Goal: Transaction & Acquisition: Purchase product/service

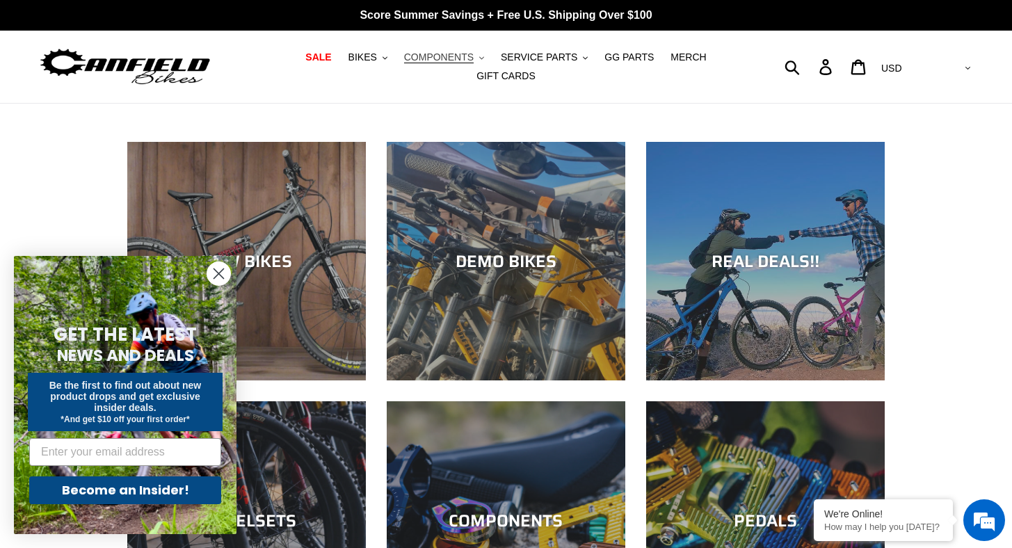
click at [483, 59] on icon "button" at bounding box center [481, 57] width 5 height 3
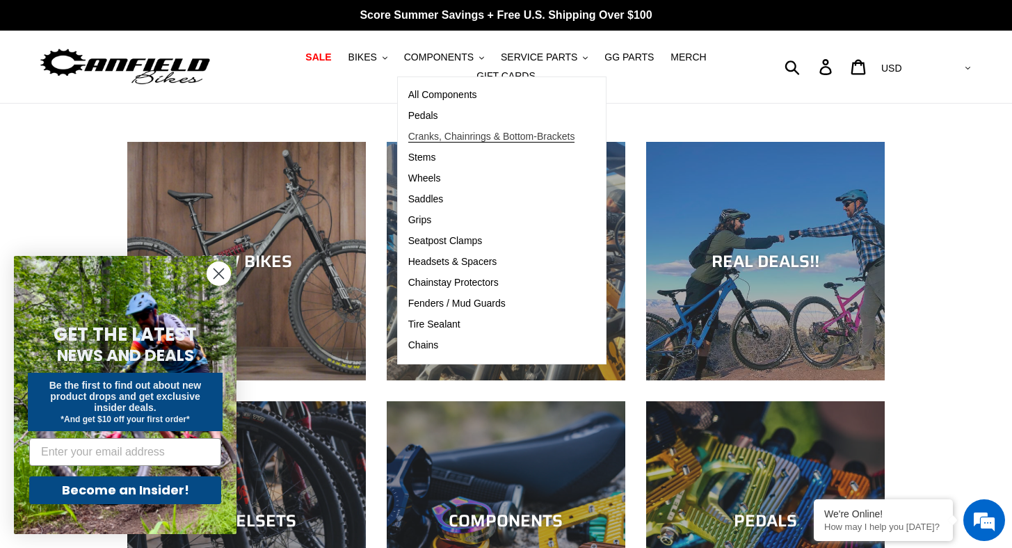
click at [438, 139] on span "Cranks, Chainrings & Bottom-Brackets" at bounding box center [491, 137] width 167 height 12
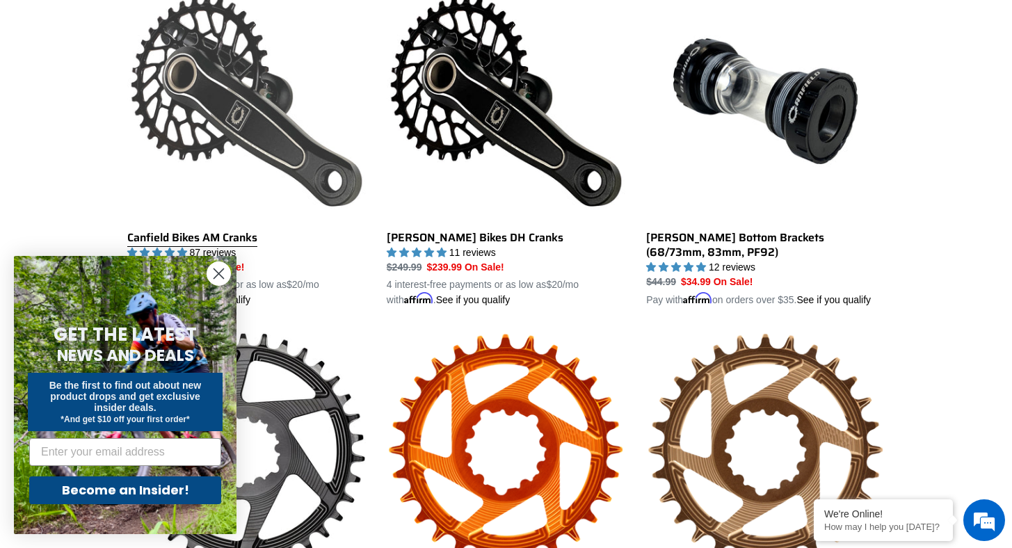
scroll to position [603, 0]
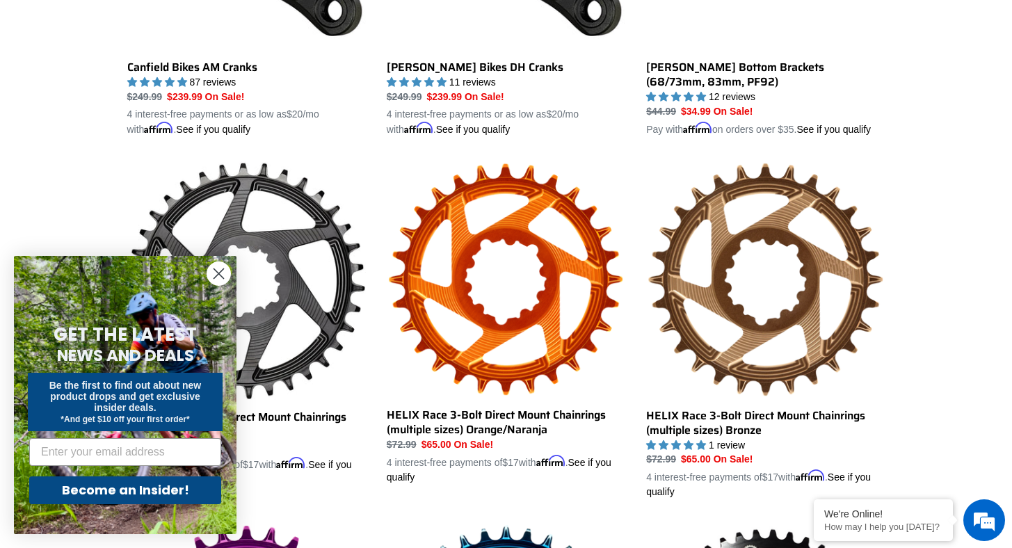
click at [218, 274] on icon "Close dialog" at bounding box center [219, 274] width 10 height 10
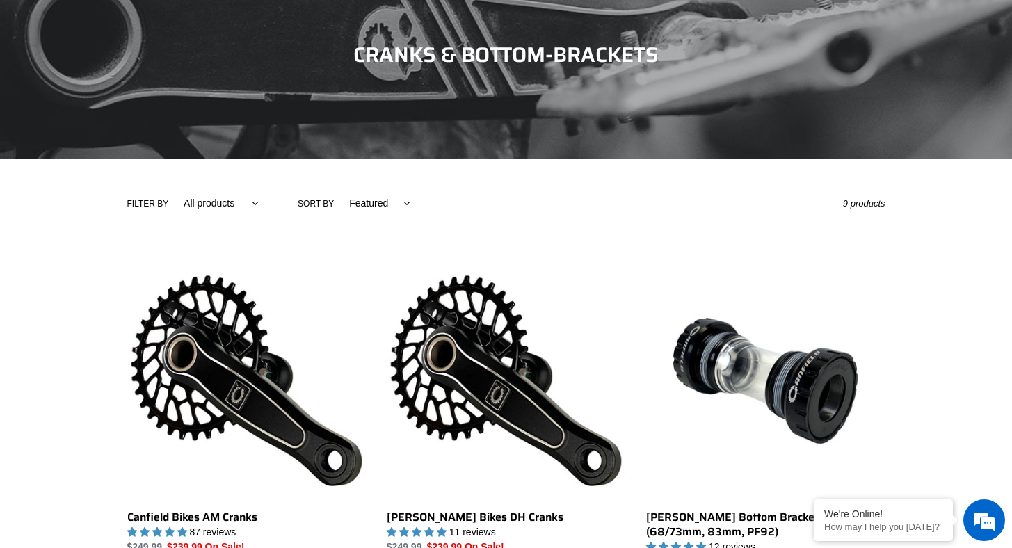
scroll to position [330, 0]
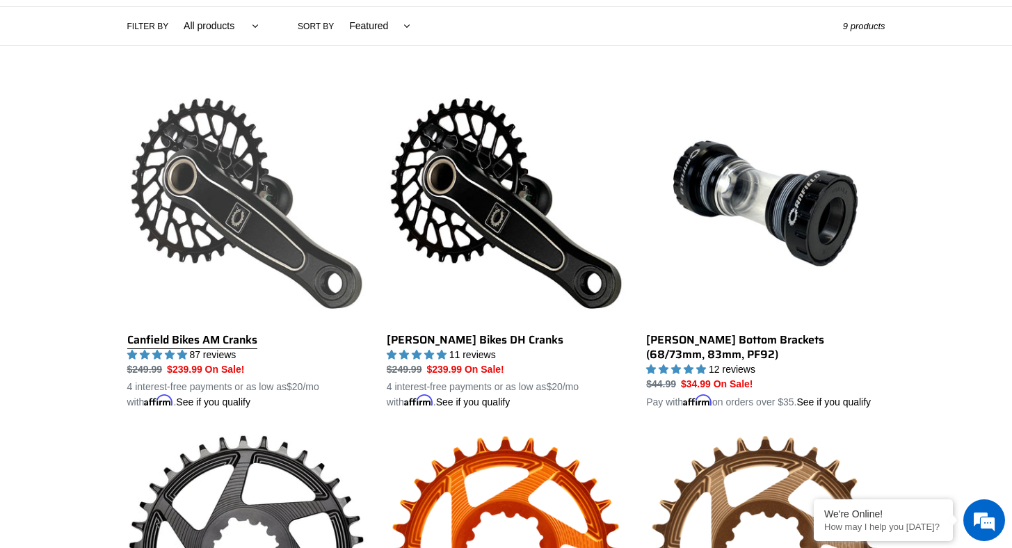
click at [203, 227] on link "Canfield Bikes AM Cranks" at bounding box center [246, 247] width 239 height 326
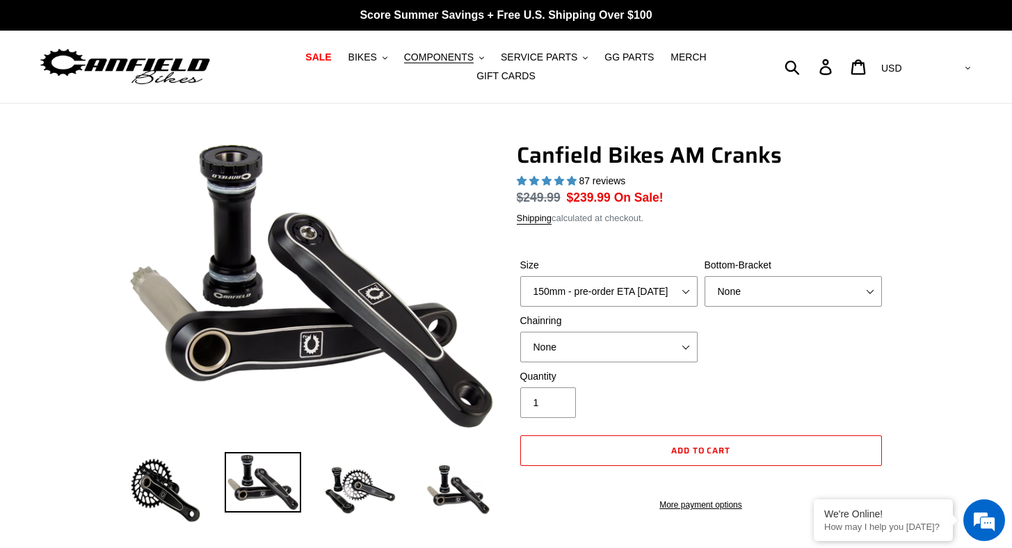
select select "highest-rating"
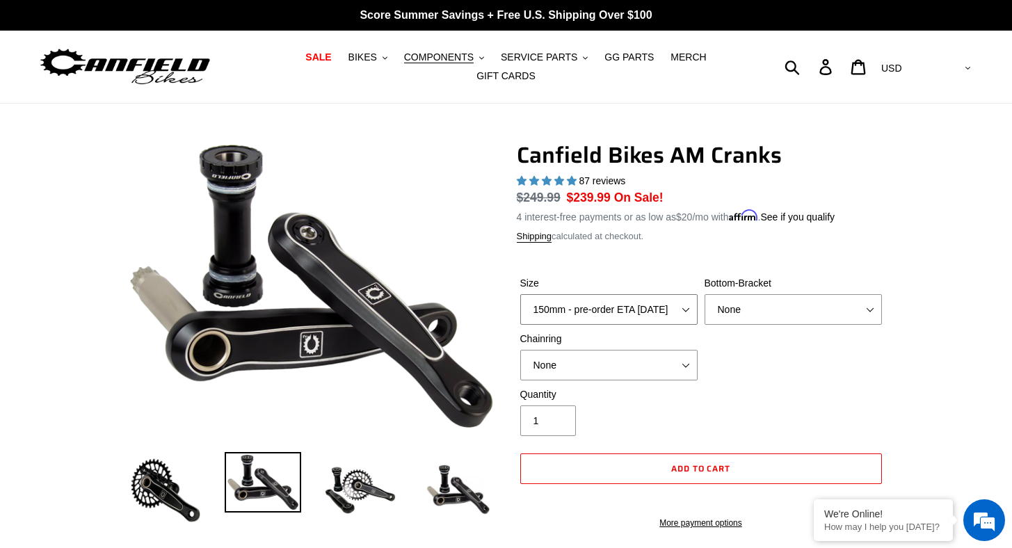
select select "160mm - pre-order ETA 10/15/25"
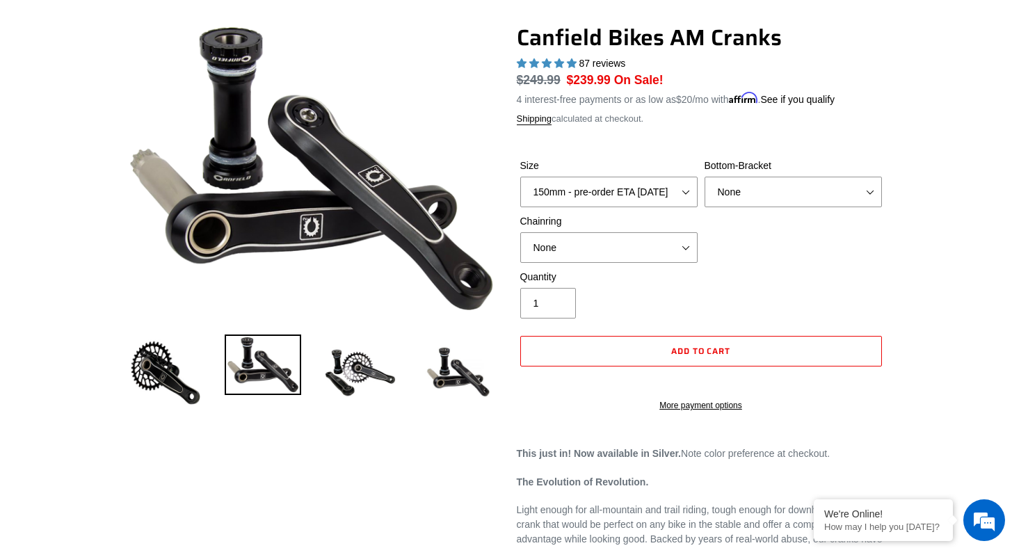
scroll to position [78, 0]
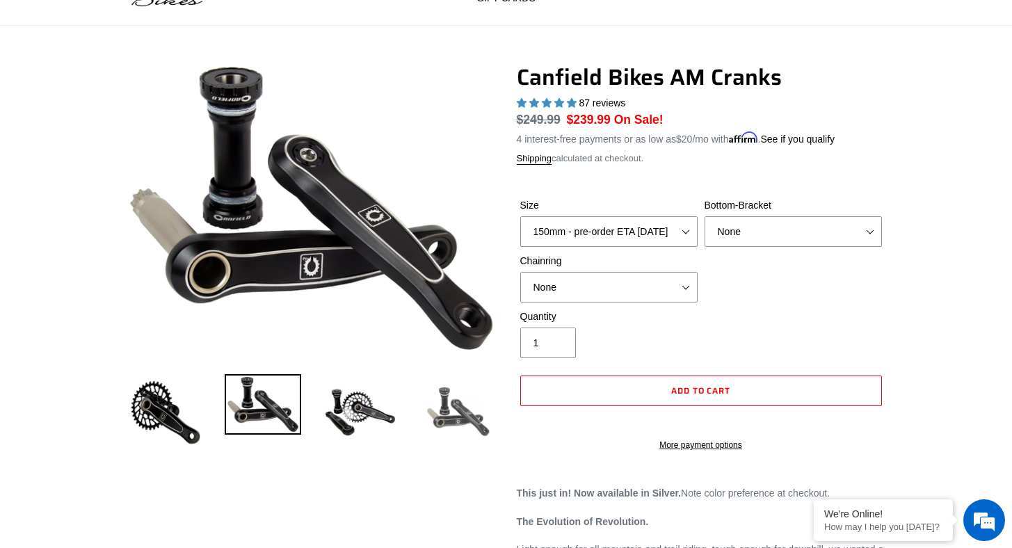
click at [447, 407] on img at bounding box center [457, 412] width 77 height 77
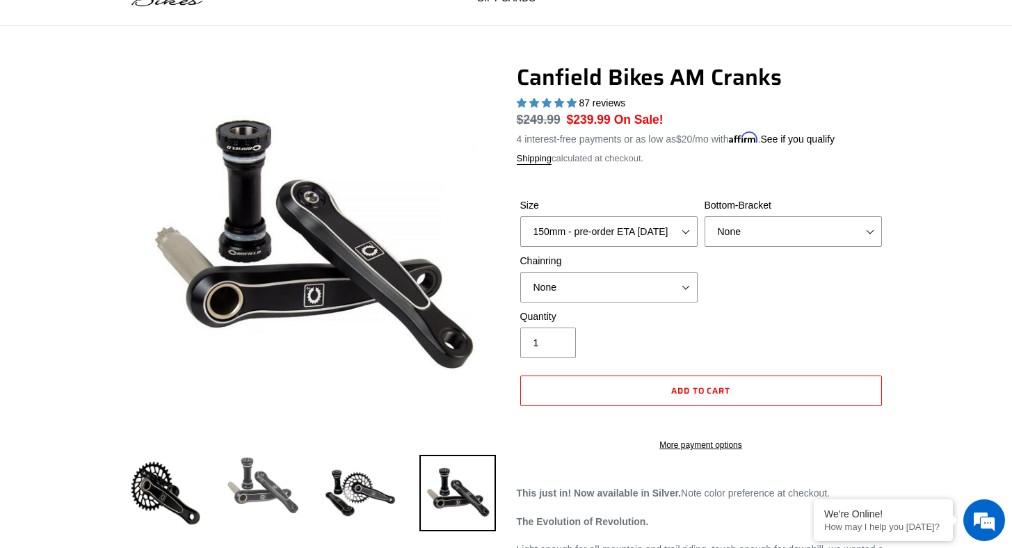
click at [251, 506] on img at bounding box center [263, 485] width 77 height 61
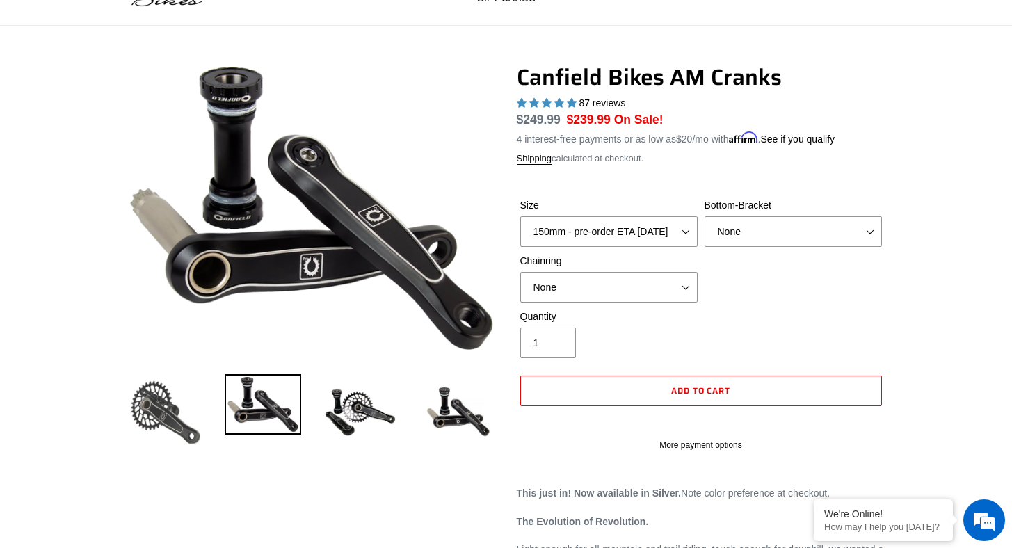
click at [178, 440] on img at bounding box center [165, 412] width 77 height 77
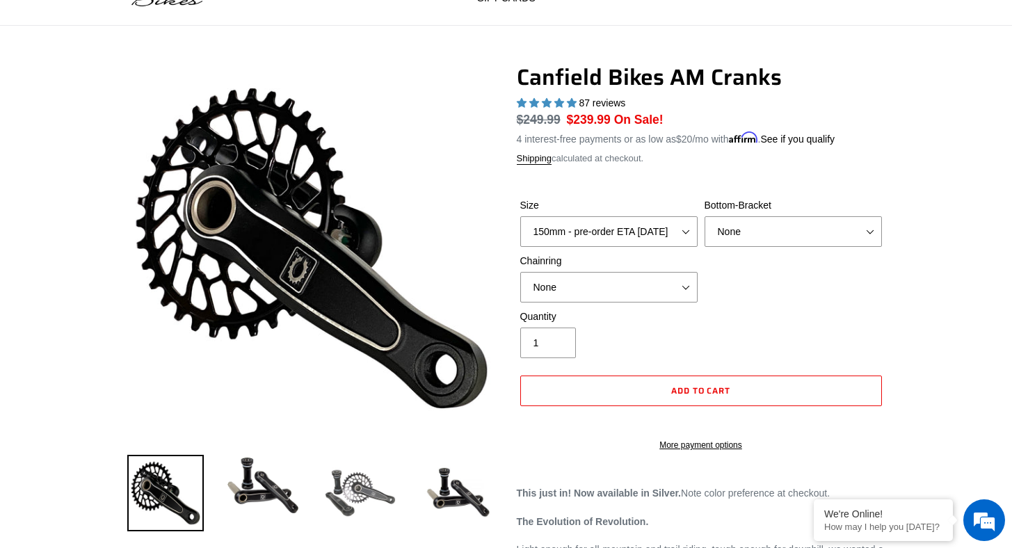
click at [361, 503] on img at bounding box center [360, 493] width 77 height 77
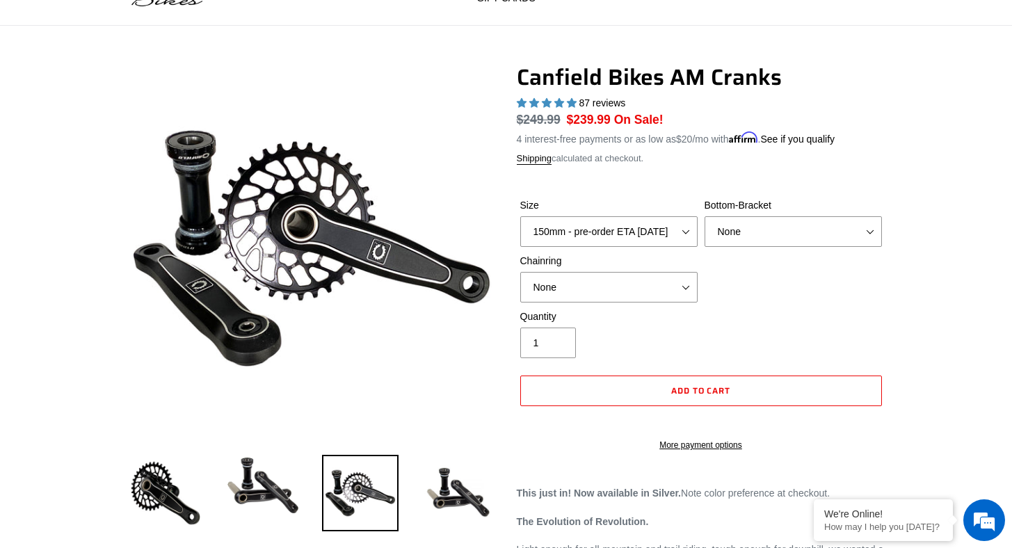
scroll to position [0, 0]
